Goal: Find specific page/section: Find specific page/section

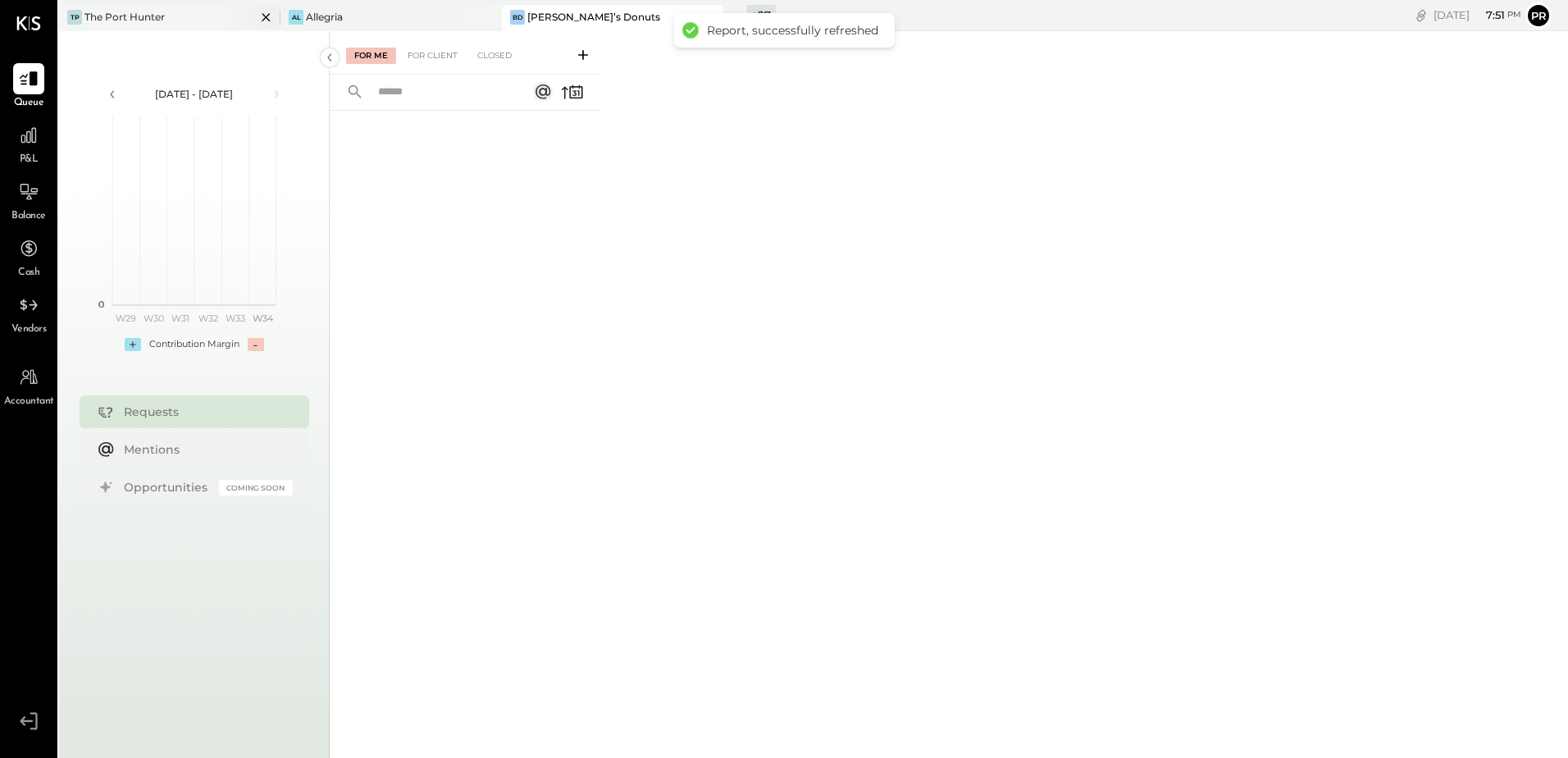
click at [135, 21] on div "The Port Hunter" at bounding box center [125, 17] width 81 height 14
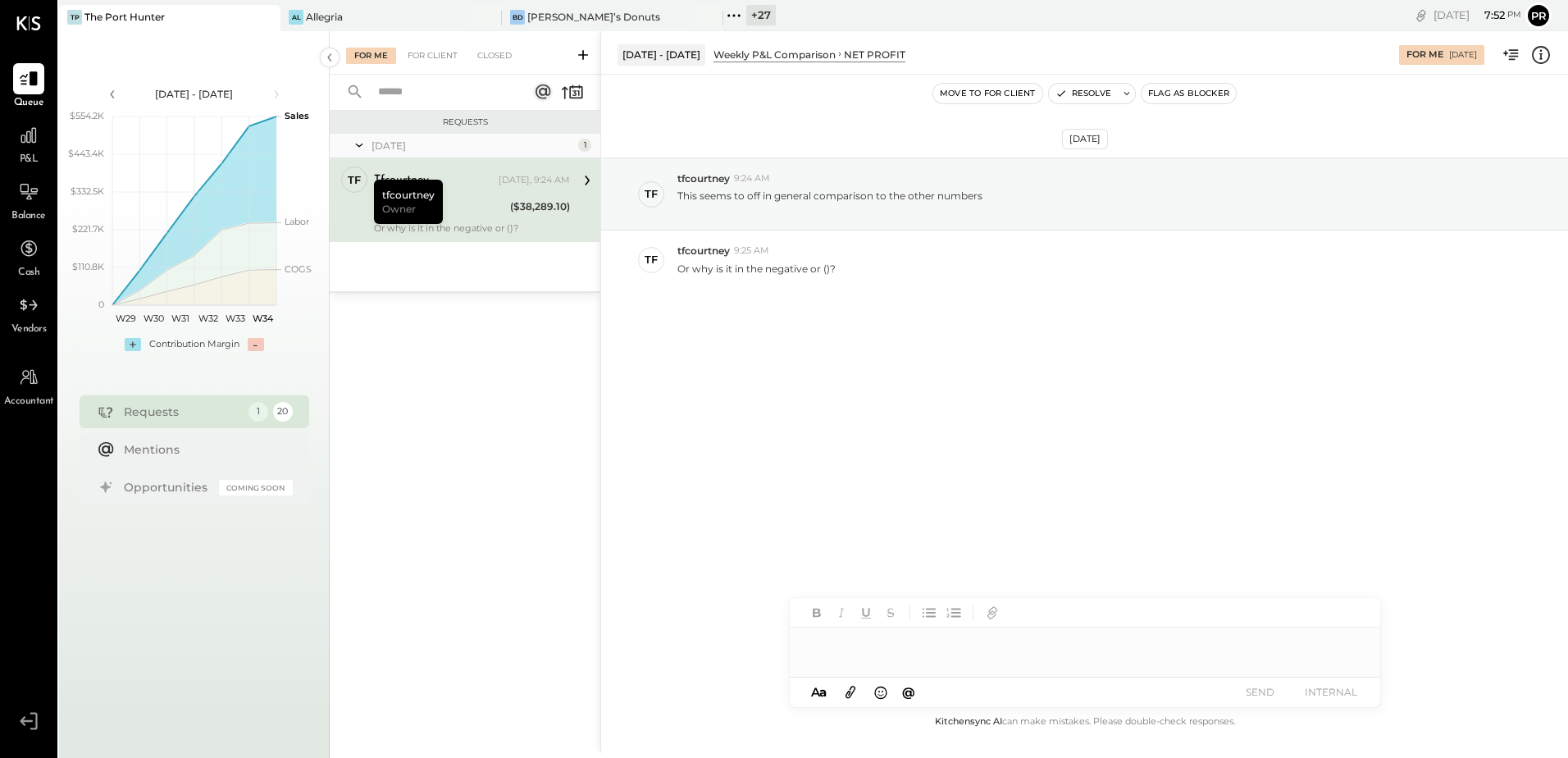
click at [374, 52] on div "For Me" at bounding box center [370, 56] width 50 height 17
click at [510, 214] on div "NET PROFIT ($38,289.10)" at bounding box center [471, 208] width 196 height 20
click at [444, 55] on div "For Client" at bounding box center [432, 56] width 67 height 17
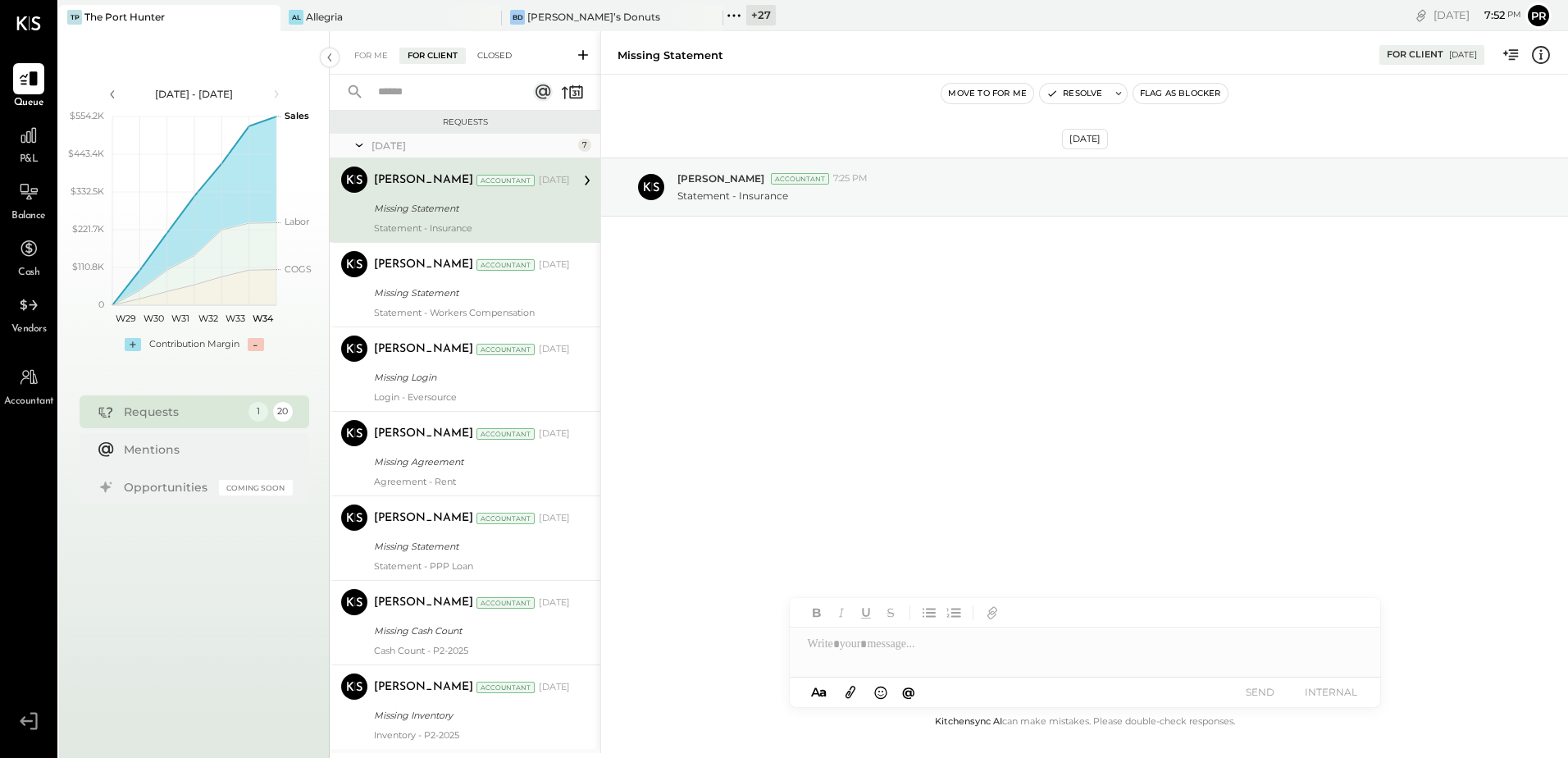
click at [499, 53] on div "Closed" at bounding box center [495, 56] width 51 height 17
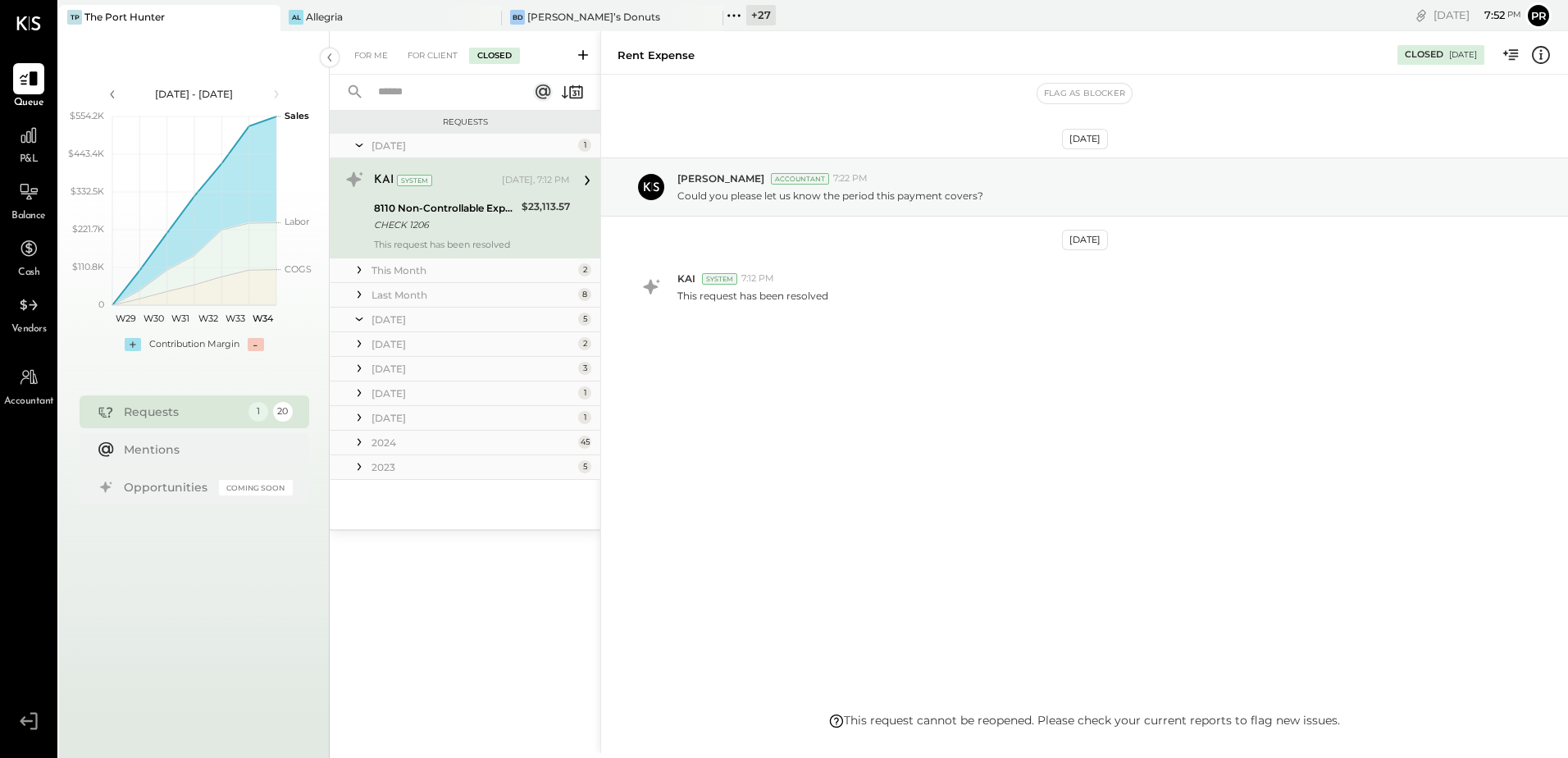
click at [419, 83] on input "text" at bounding box center [442, 92] width 148 height 27
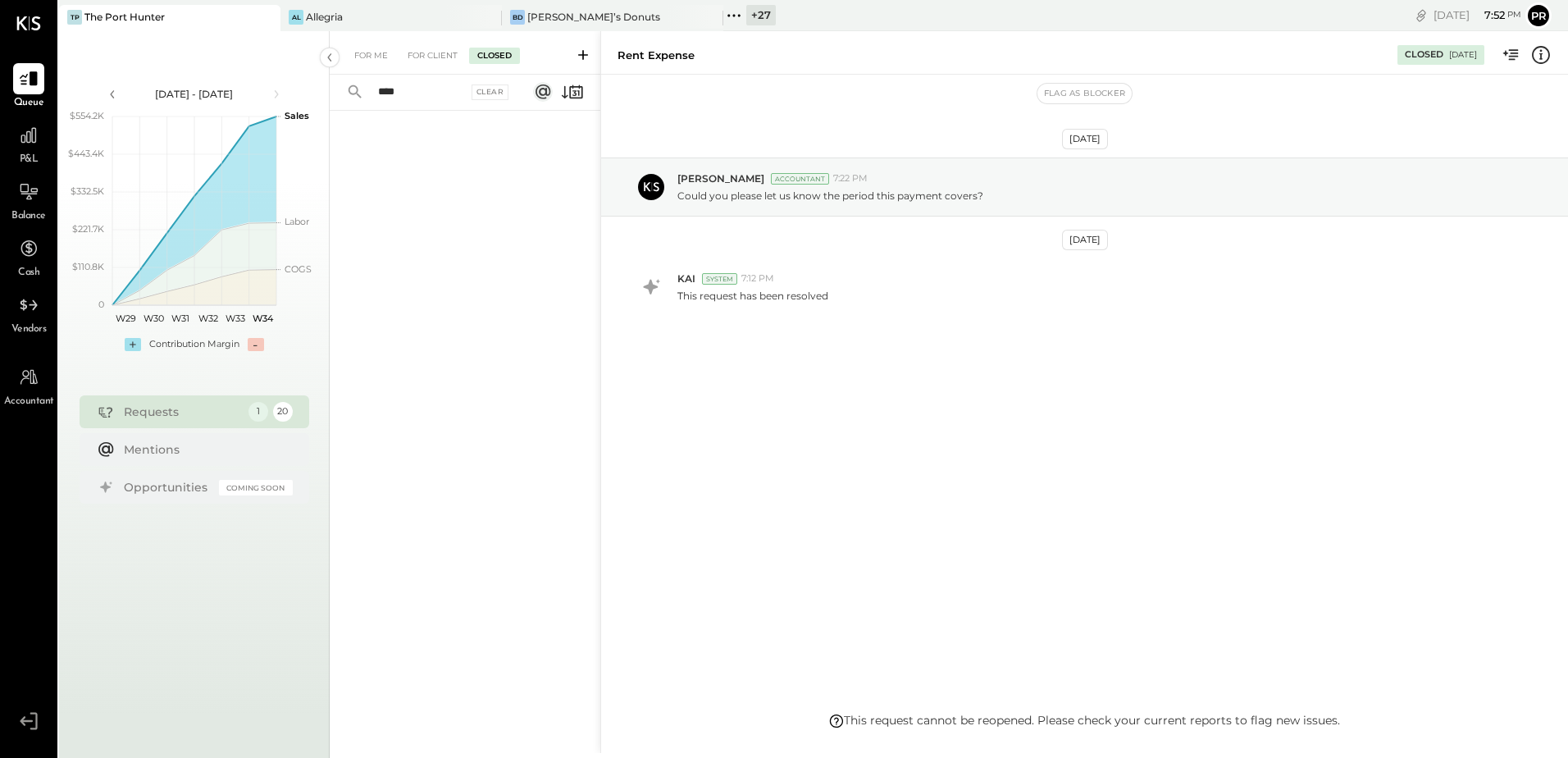
type input "*****"
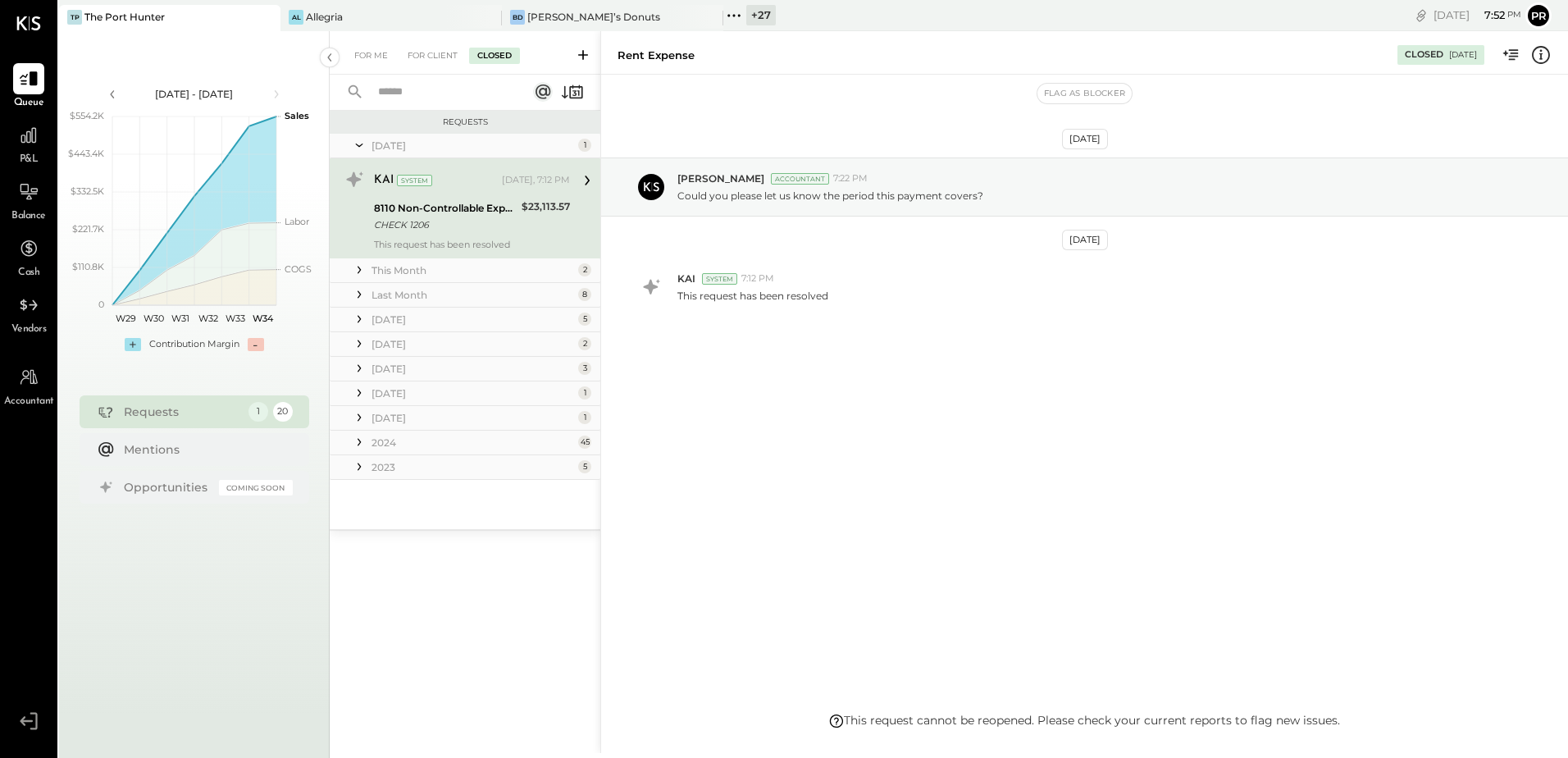
click at [452, 320] on div "[DATE]" at bounding box center [473, 319] width 202 height 14
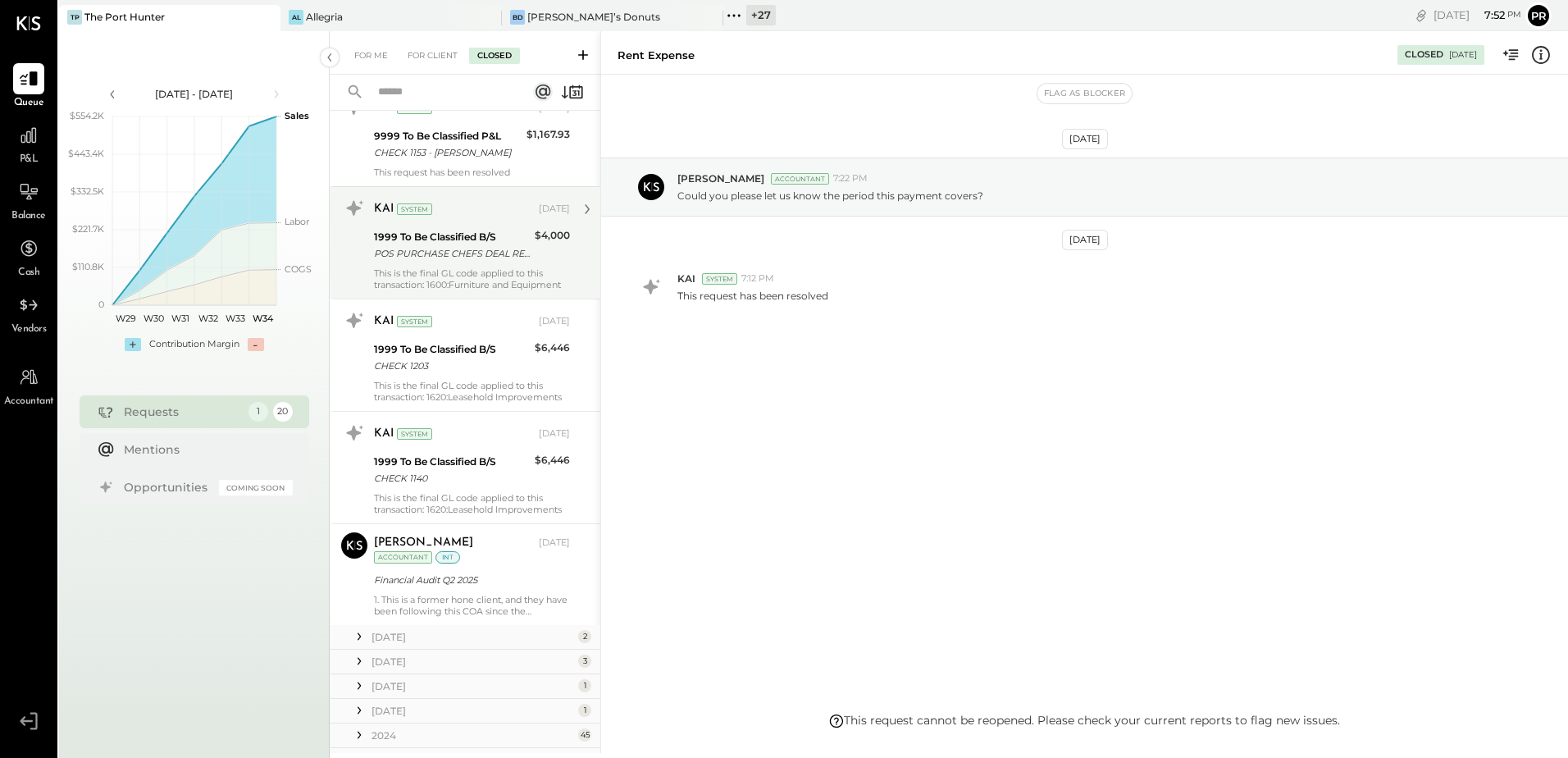
scroll to position [312, 0]
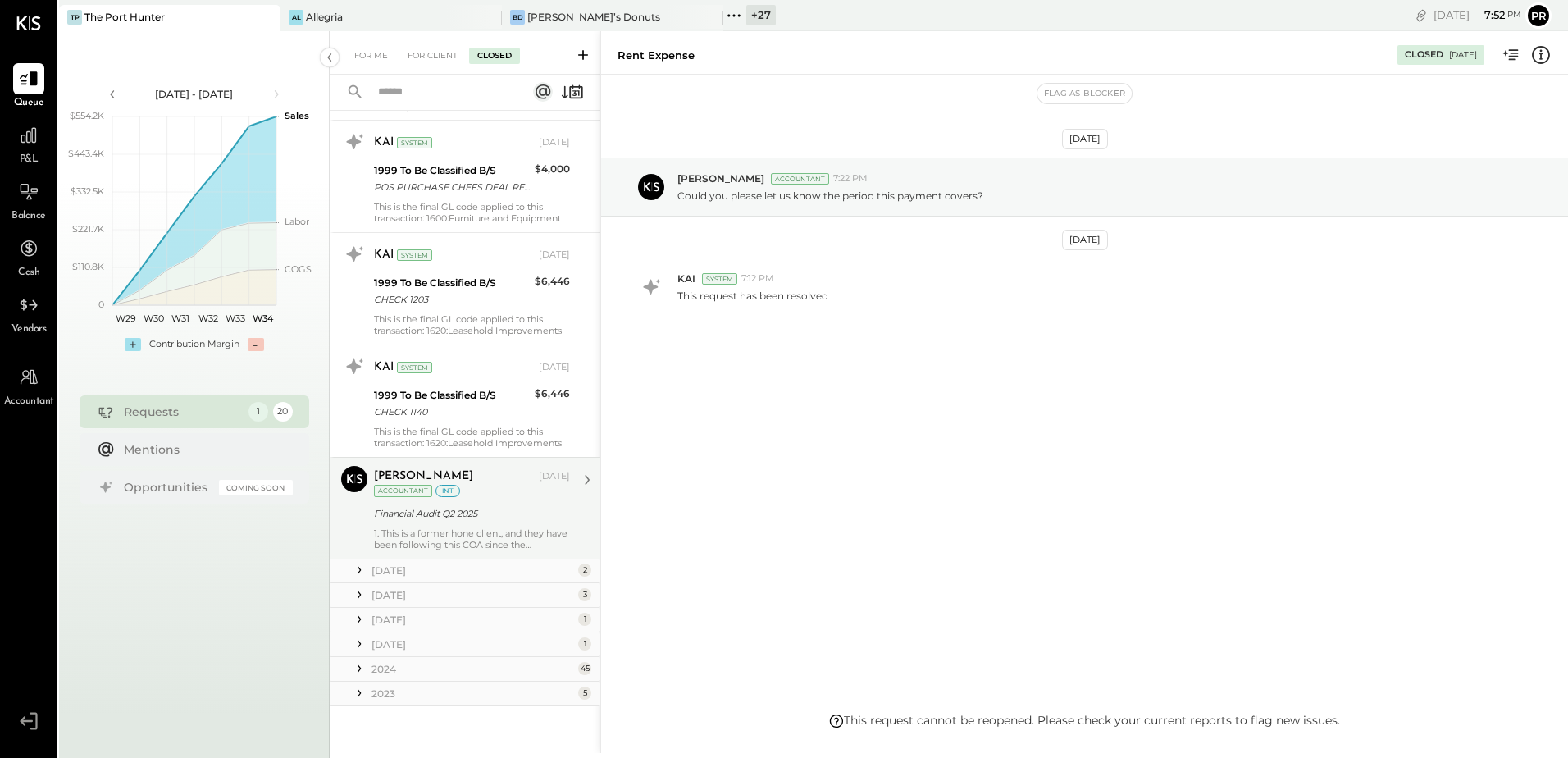
click at [481, 506] on div "Financial Audit Q2 2025" at bounding box center [469, 513] width 191 height 17
